Goal: Task Accomplishment & Management: Use online tool/utility

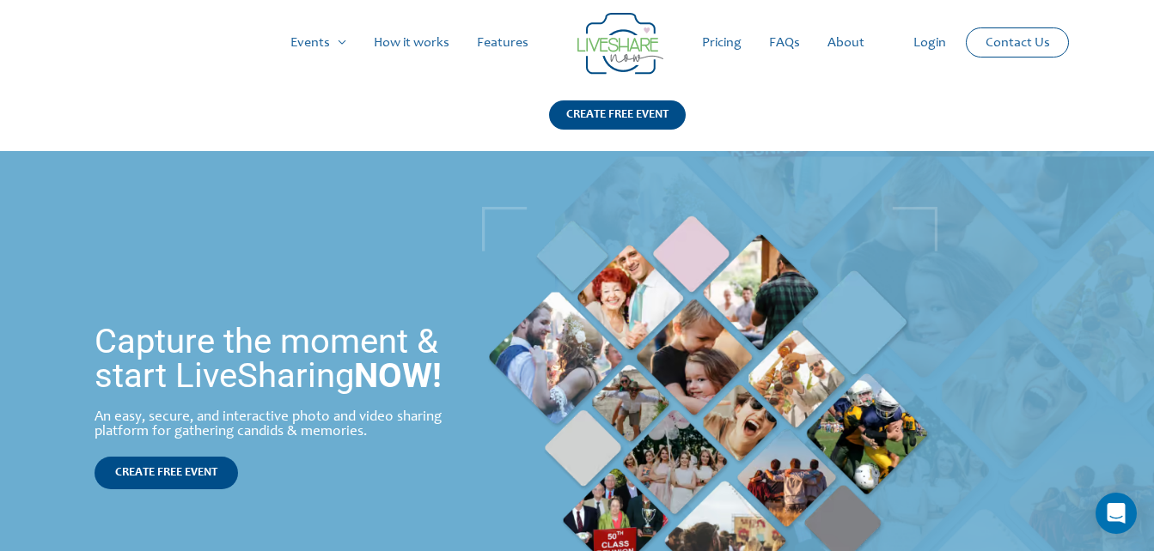
click at [436, 47] on link "How it works" at bounding box center [411, 42] width 103 height 55
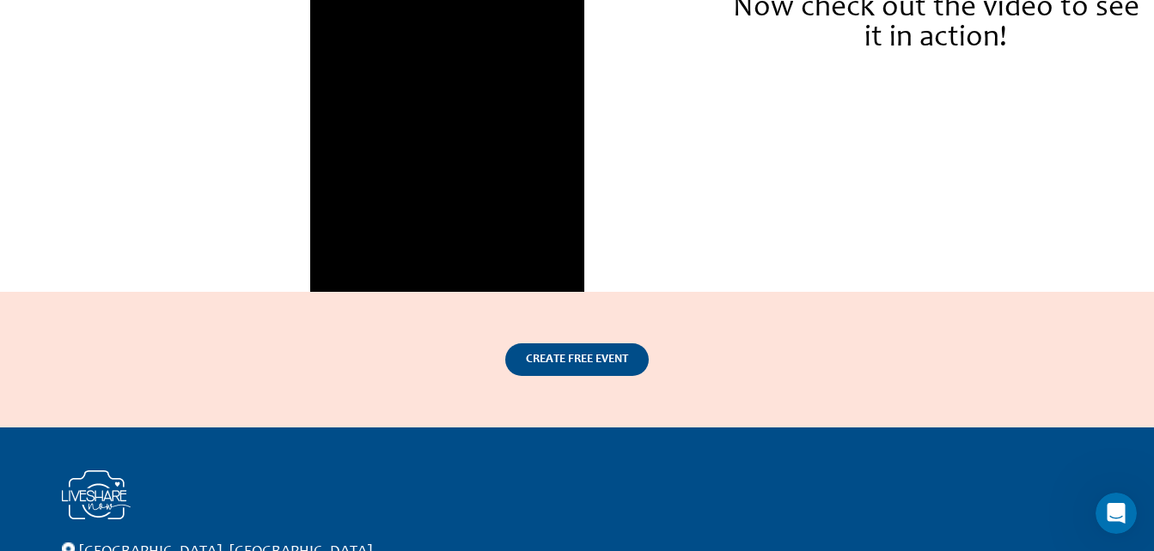
scroll to position [2511, 0]
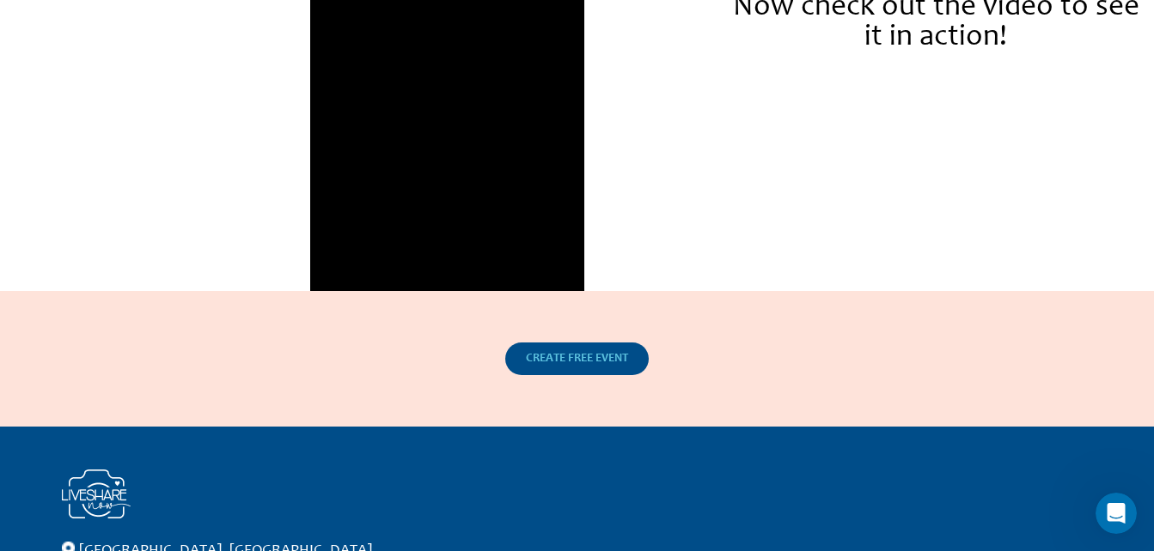
click at [589, 356] on span "CREATE FREE EVENT" at bounding box center [577, 359] width 102 height 12
